Goal: Navigation & Orientation: Find specific page/section

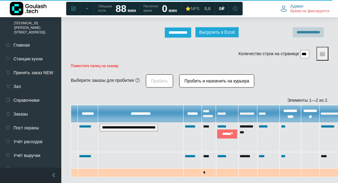
scroll to position [243, 0]
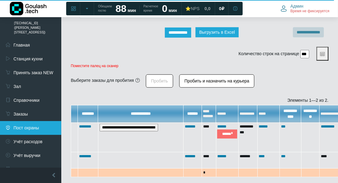
click at [40, 122] on link "Пост охраны" at bounding box center [30, 128] width 61 height 14
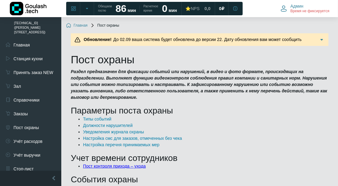
click at [115, 167] on link "Пост контроля прихода – ухода" at bounding box center [114, 166] width 63 height 5
